Goal: Transaction & Acquisition: Purchase product/service

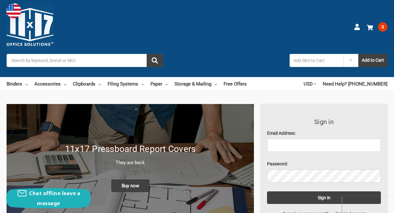
click at [320, 60] on input "text" at bounding box center [316, 60] width 54 height 13
paste input "11x17 Sheet Holder side loading with Adhesive Back 10 Sleeves Heavy Gauge Non-A…"
type input "11x17 Sheet Holder side loading with Adhesive Back 10 Sleeves Heavy Gauge Non-A…"
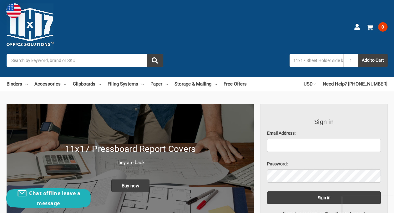
click at [113, 60] on input "Search" at bounding box center [85, 60] width 156 height 13
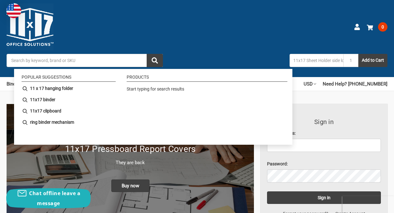
paste input "11x17 Sheet Holder side loading with Adhesive Back 10 Sleeves Heavy Gauge Non-A…"
type input "11x17 Sheet Holder side loading with Adhesive Back 10 Sleeves Heavy Gauge Non-A…"
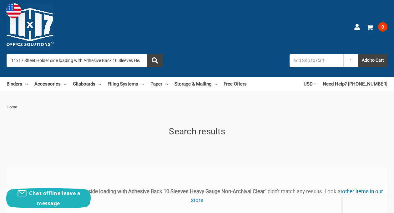
click at [108, 57] on input "11x17 Sheet Holder side loading with Adhesive Back 10 Sleeves Heavy Gauge Non-A…" at bounding box center [85, 60] width 156 height 13
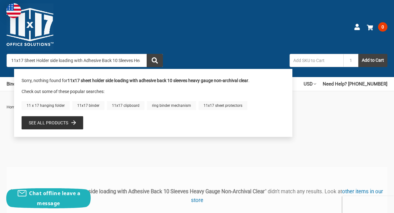
scroll to position [0, 59]
drag, startPoint x: 10, startPoint y: 60, endPoint x: 343, endPoint y: 66, distance: 332.3
click at [343, 66] on div "Search 11x17 Sheet Holder side loading with Adhesive Back 10 Sleeves Heavy Gaug…" at bounding box center [197, 60] width 381 height 13
drag, startPoint x: 139, startPoint y: 61, endPoint x: 14, endPoint y: 58, distance: 124.4
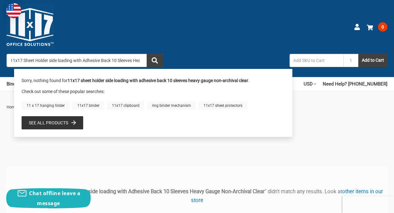
click at [14, 58] on input "11x17 Sheet Holder side loading with Adhesive Back 10 Sleeves Heavy Gauge Non-A…" at bounding box center [85, 60] width 156 height 13
type input "11eavy Gauge Non-Archival Clear"
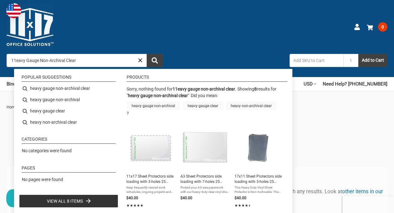
drag, startPoint x: 80, startPoint y: 60, endPoint x: -7, endPoint y: 59, distance: 86.3
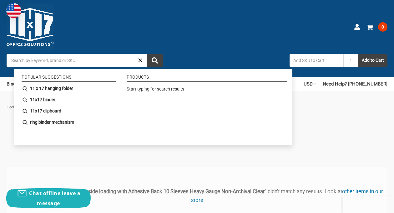
paste input "558800"
type input "558800"
